Goal: Participate in discussion: Engage in conversation with other users on a specific topic

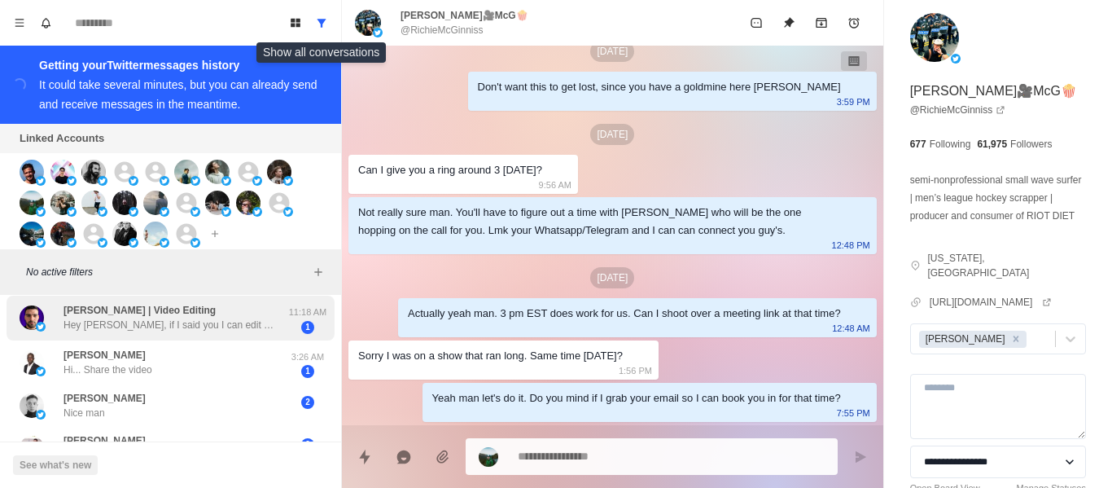
scroll to position [244, 0]
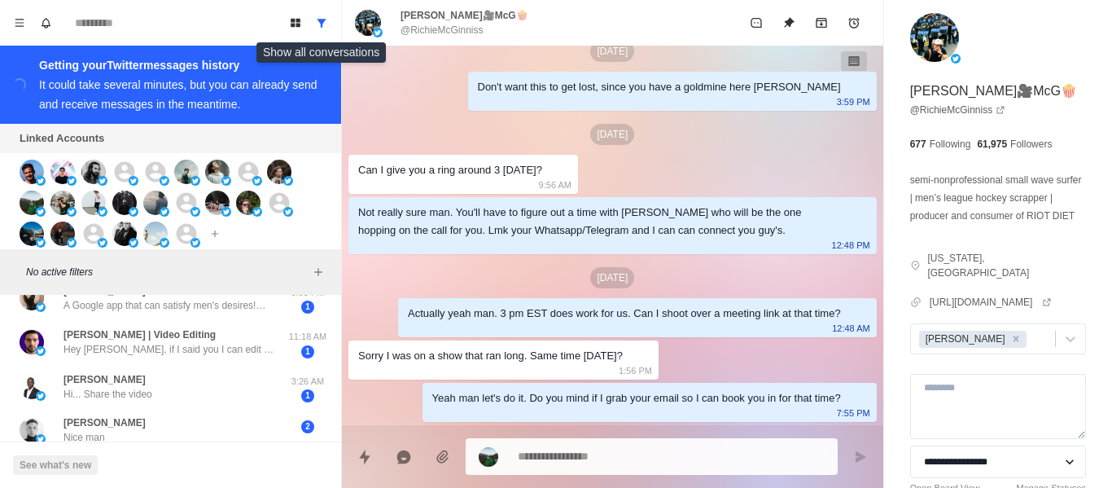
drag, startPoint x: 173, startPoint y: 342, endPoint x: 348, endPoint y: 459, distance: 209.9
click at [172, 342] on div "[PERSON_NAME] | Video Editing Hey [PERSON_NAME], if I said you I can edit fire …" at bounding box center [169, 341] width 212 height 29
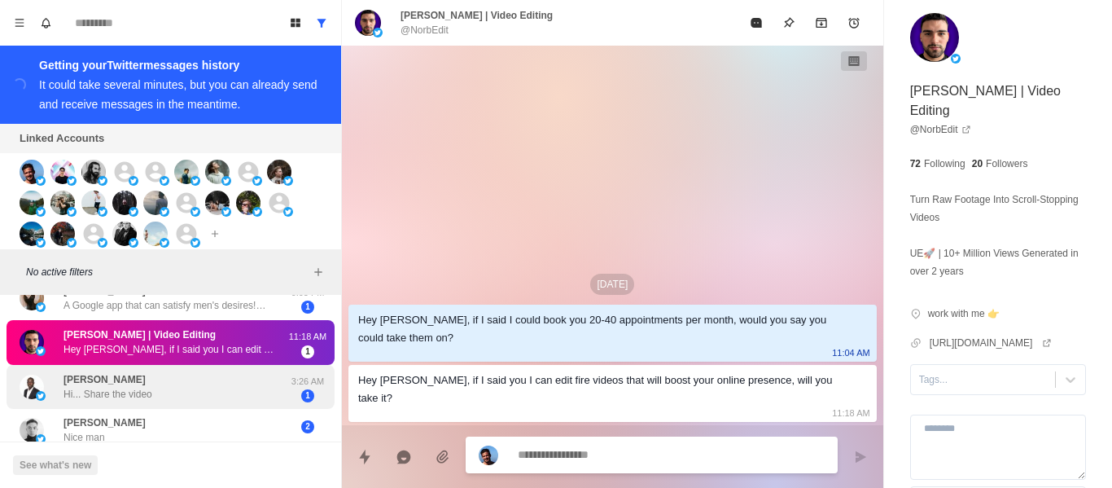
scroll to position [326, 0]
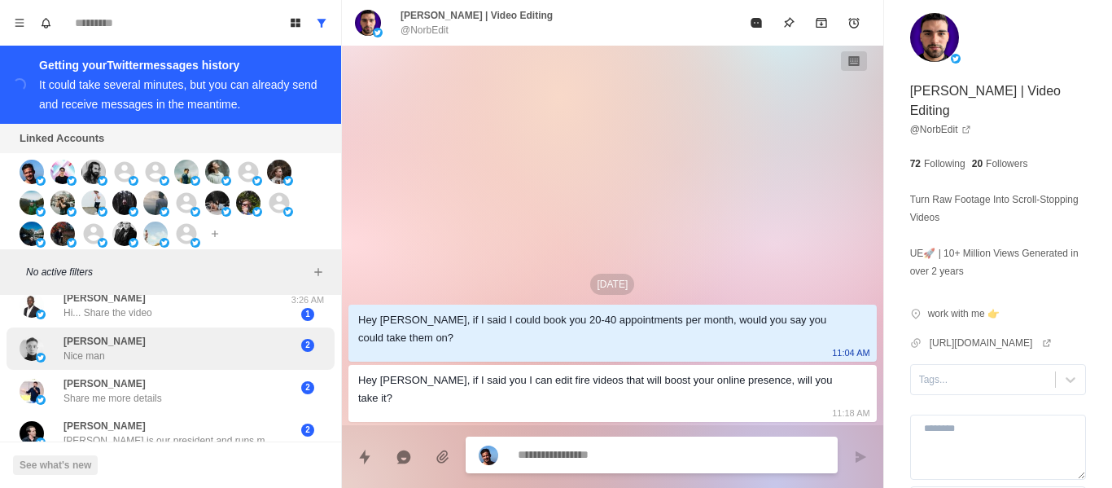
drag, startPoint x: 155, startPoint y: 348, endPoint x: 160, endPoint y: 364, distance: 17.0
click at [156, 348] on div "[PERSON_NAME] Nice man" at bounding box center [154, 348] width 268 height 29
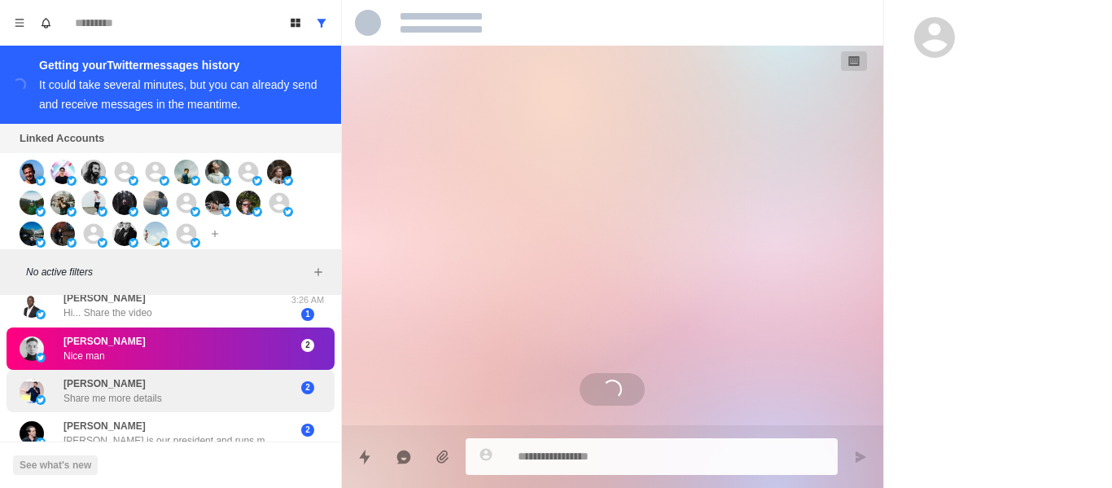
drag, startPoint x: 161, startPoint y: 383, endPoint x: 203, endPoint y: 428, distance: 61.6
click at [170, 395] on div "[PERSON_NAME] Share me more details 2" at bounding box center [171, 391] width 328 height 42
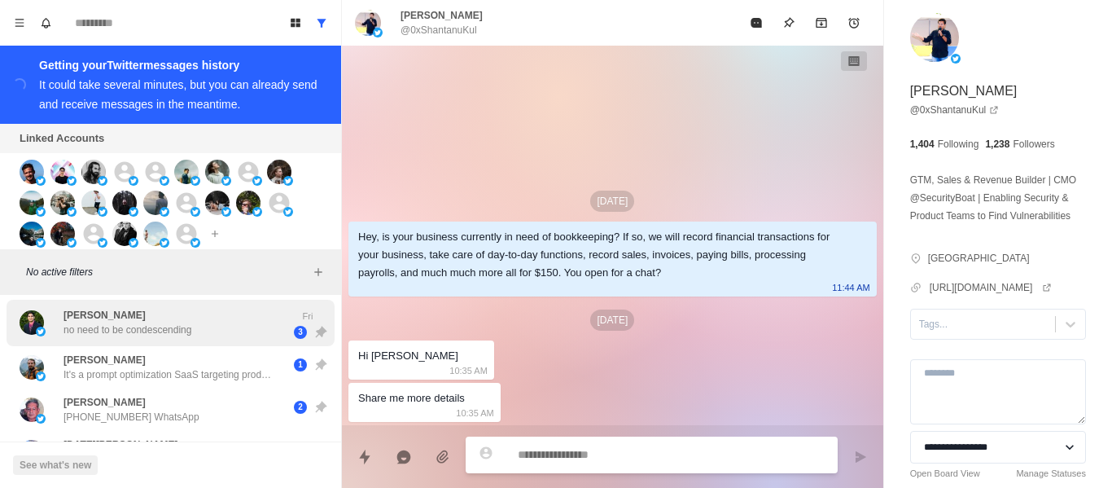
scroll to position [0, 0]
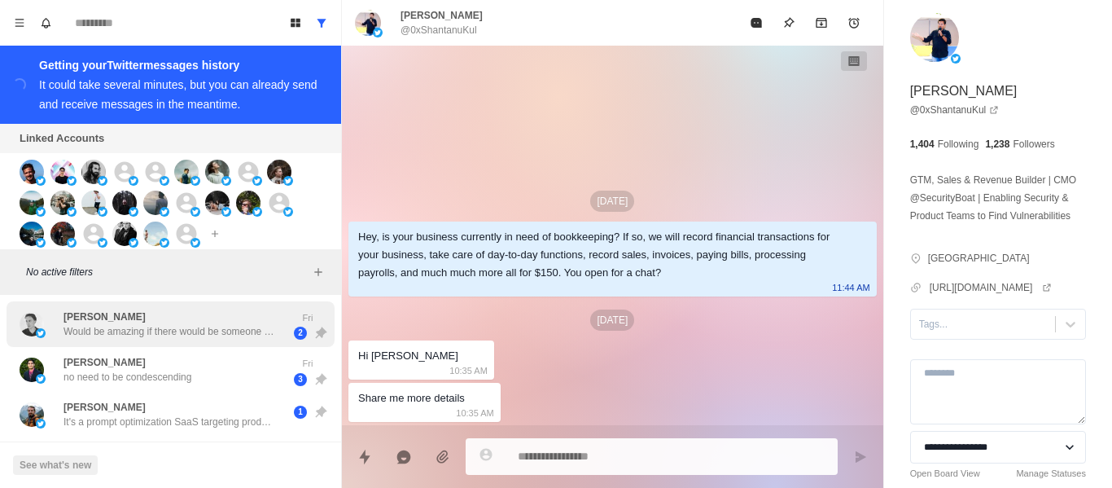
click at [184, 347] on div "[PERSON_NAME] Would be amazing if there would be someone that tests it. Who do …" at bounding box center [171, 324] width 328 height 46
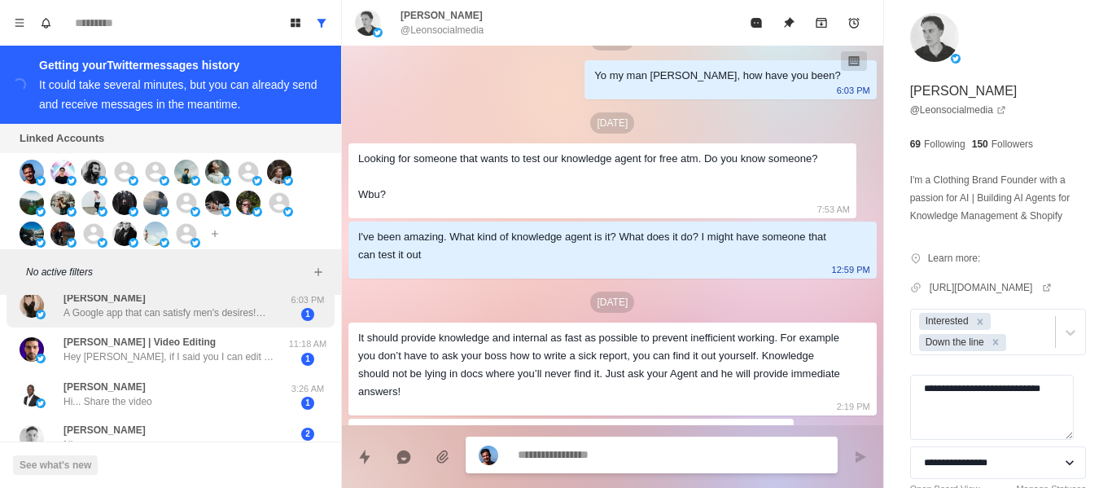
scroll to position [163, 0]
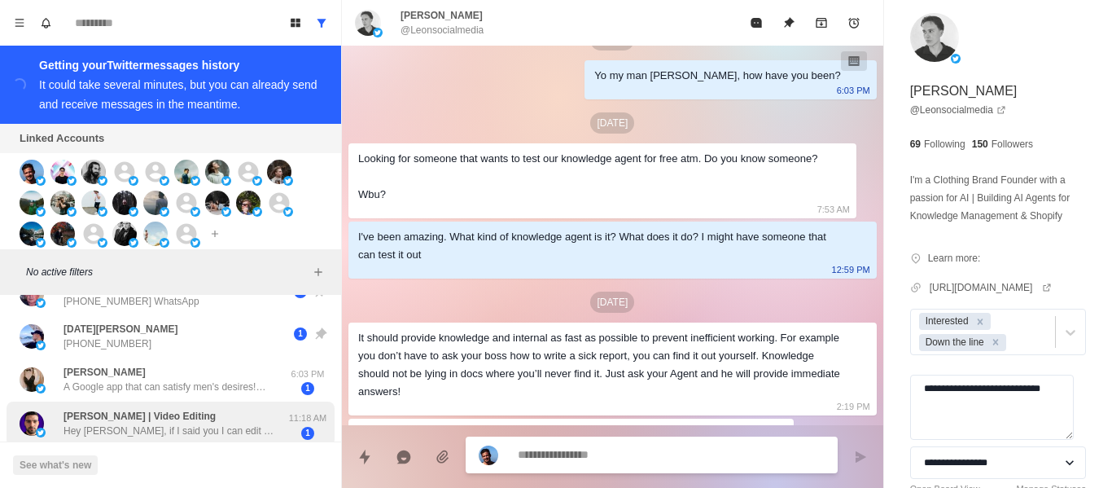
click at [122, 428] on p "Hey [PERSON_NAME], if I said you I can edit fire videos that will boost your on…" at bounding box center [169, 430] width 212 height 15
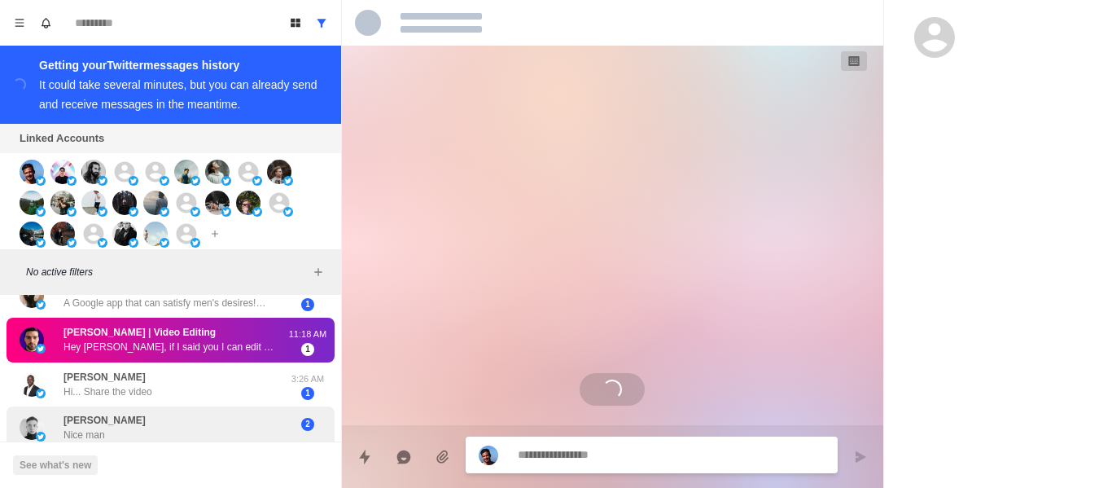
scroll to position [326, 0]
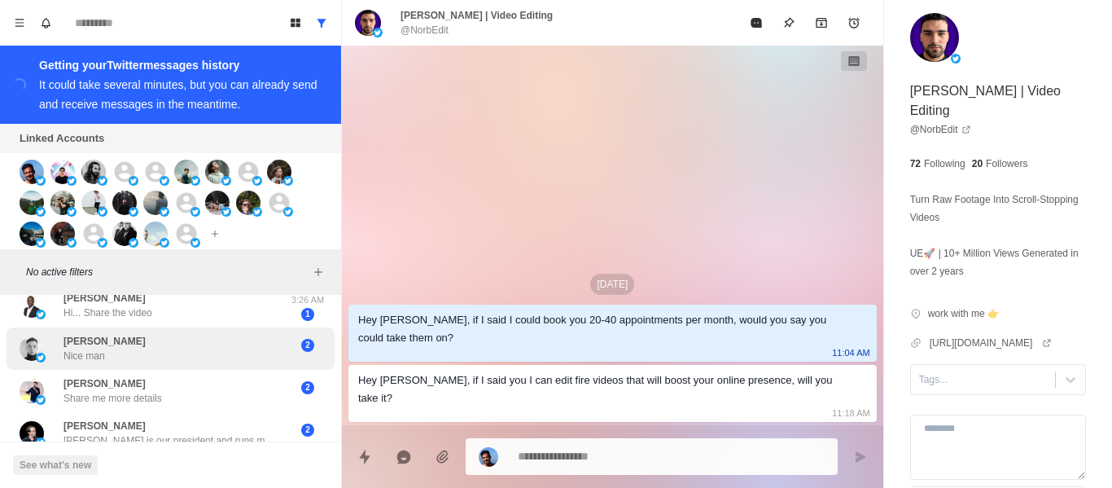
drag, startPoint x: 133, startPoint y: 323, endPoint x: 277, endPoint y: 361, distance: 149.1
click at [146, 321] on div "[PERSON_NAME] Hi... Share the video 3:26 AM 1" at bounding box center [171, 305] width 328 height 45
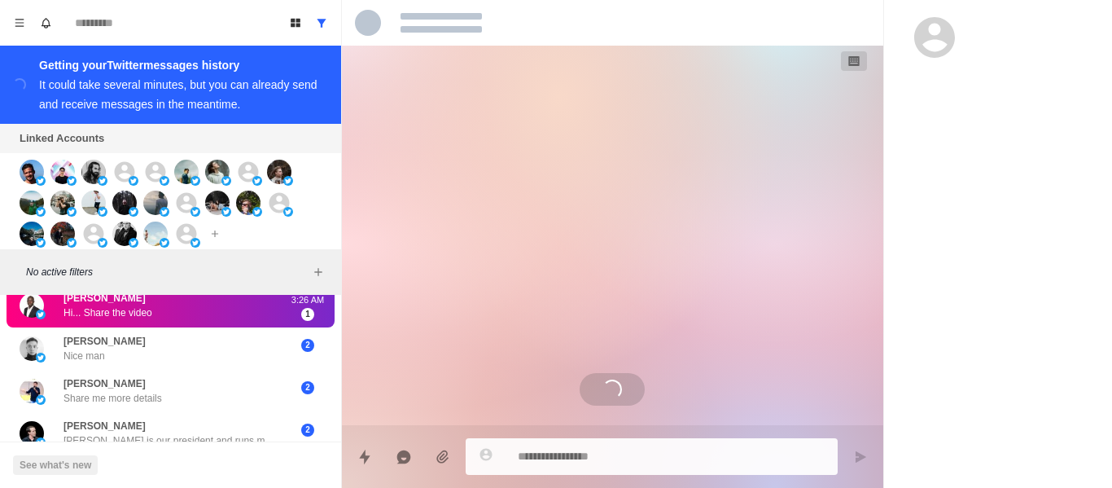
drag, startPoint x: 108, startPoint y: 326, endPoint x: 134, endPoint y: 348, distance: 34.1
click at [116, 328] on div "[PERSON_NAME] Hi... Share the video 3:26 AM 1" at bounding box center [171, 305] width 328 height 45
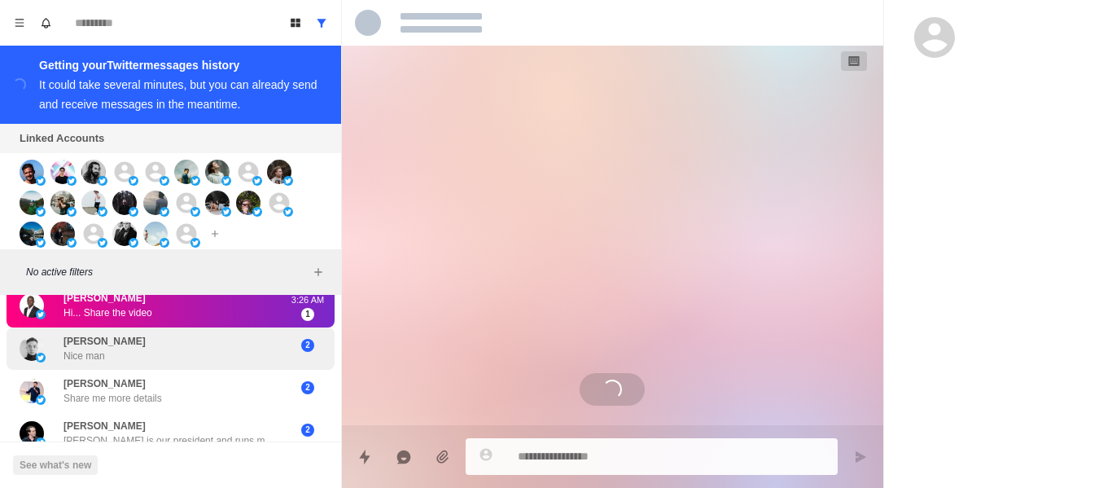
drag, startPoint x: 134, startPoint y: 348, endPoint x: 138, endPoint y: 339, distance: 8.8
click at [135, 348] on div "[PERSON_NAME] Nice man" at bounding box center [154, 348] width 268 height 29
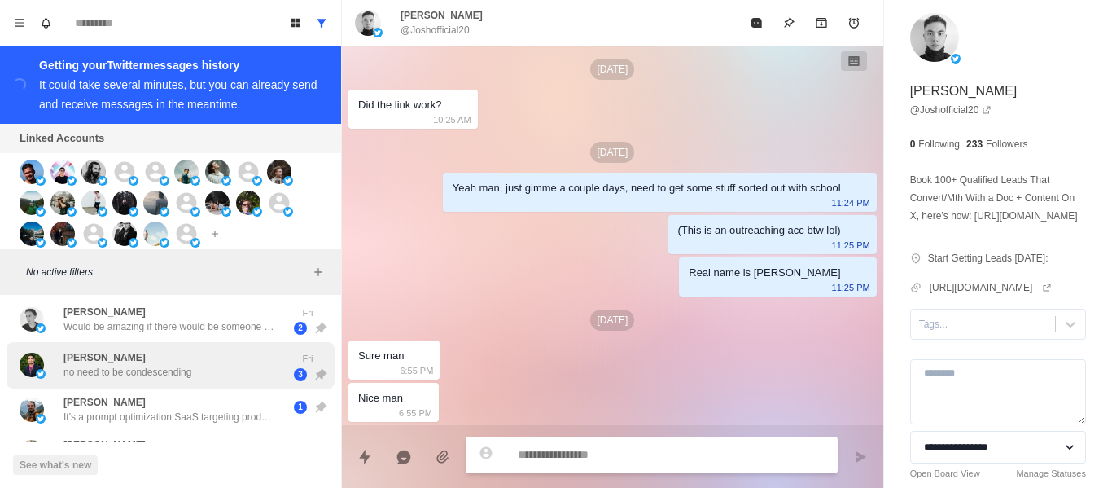
scroll to position [0, 0]
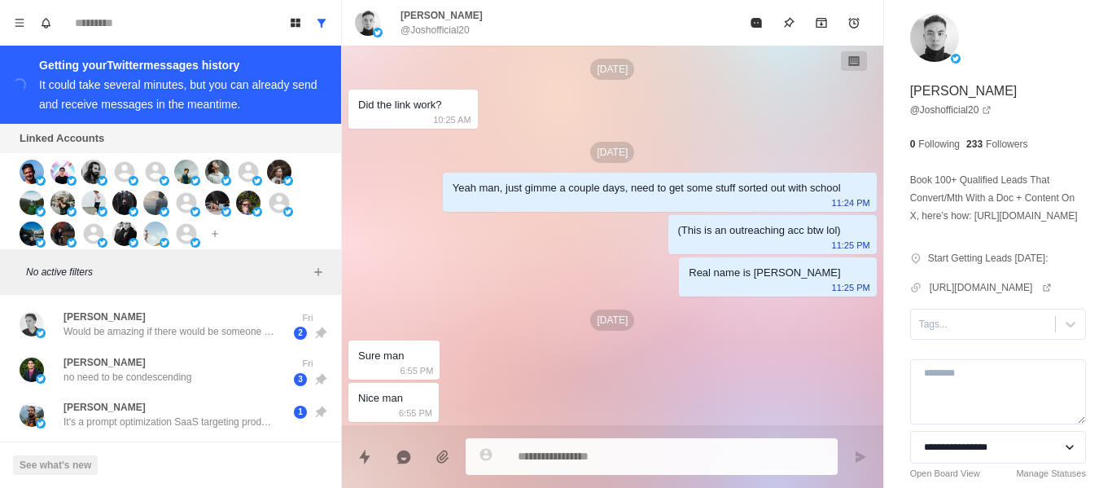
type textarea "*"
